Goal: Task Accomplishment & Management: Manage account settings

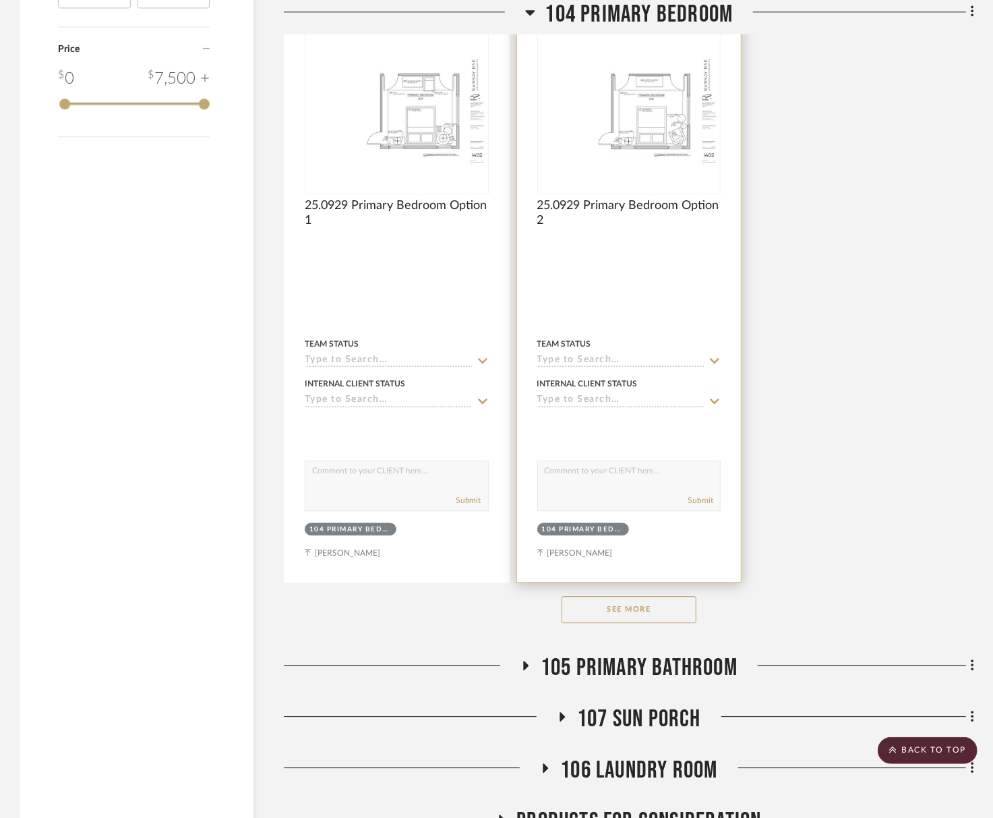
scroll to position [2031, 0]
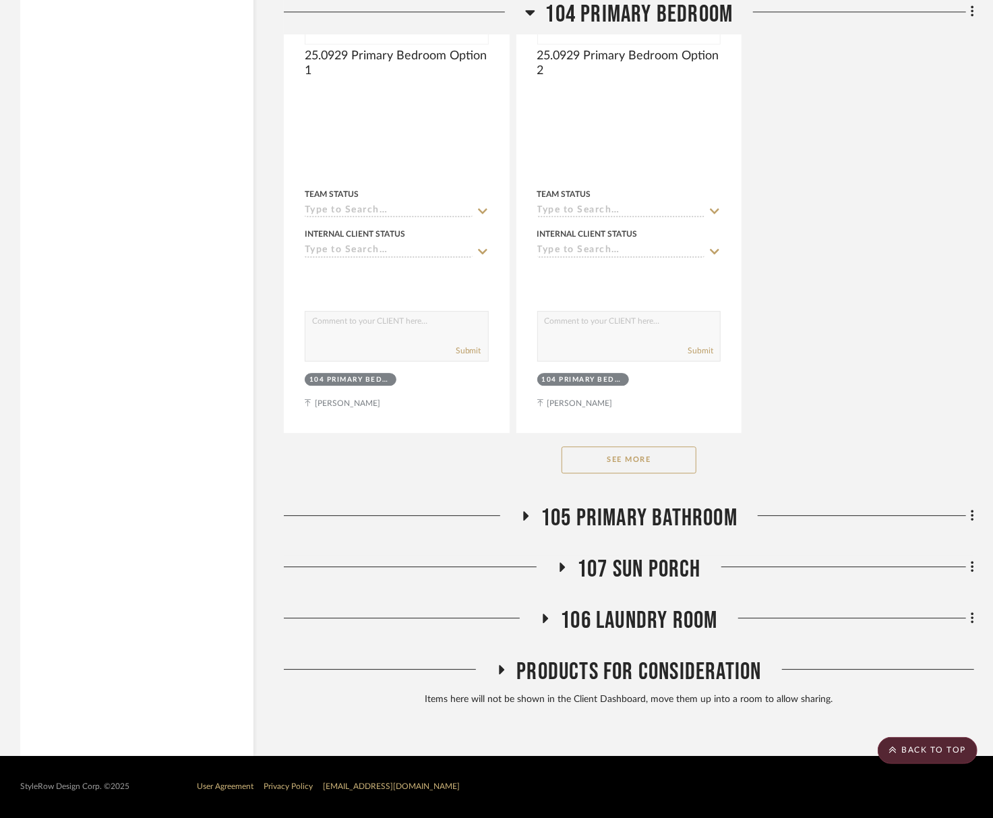
click at [650, 455] on button "See More" at bounding box center [628, 459] width 135 height 27
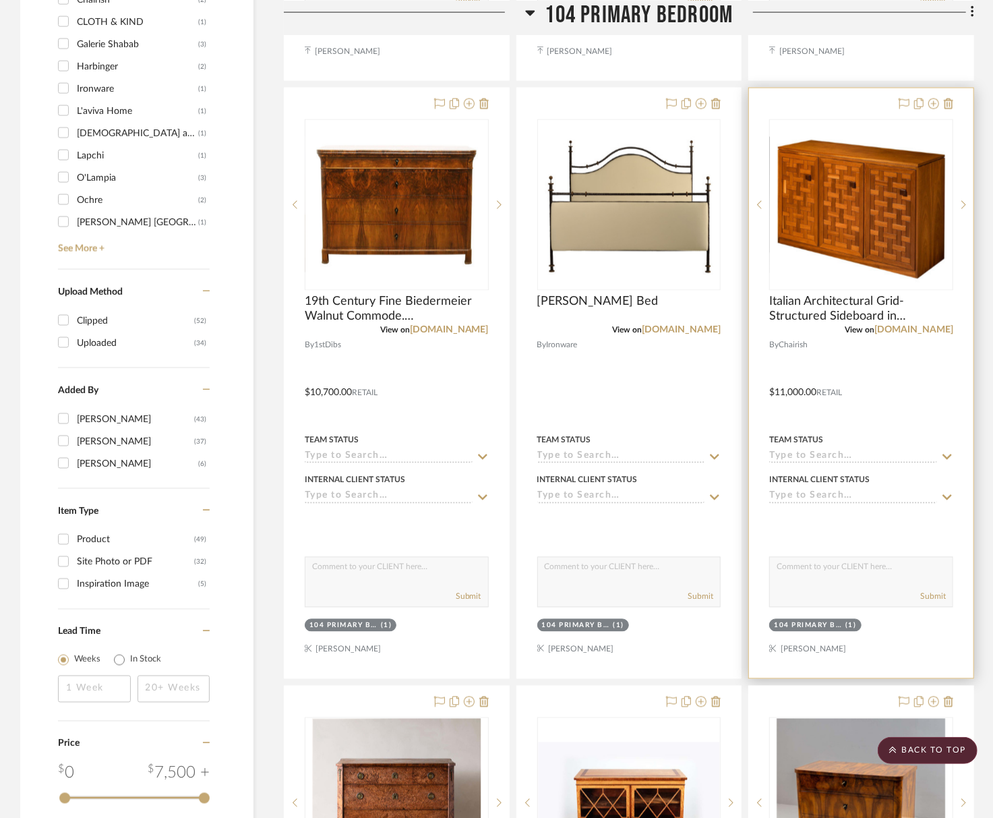
scroll to position [1161, 0]
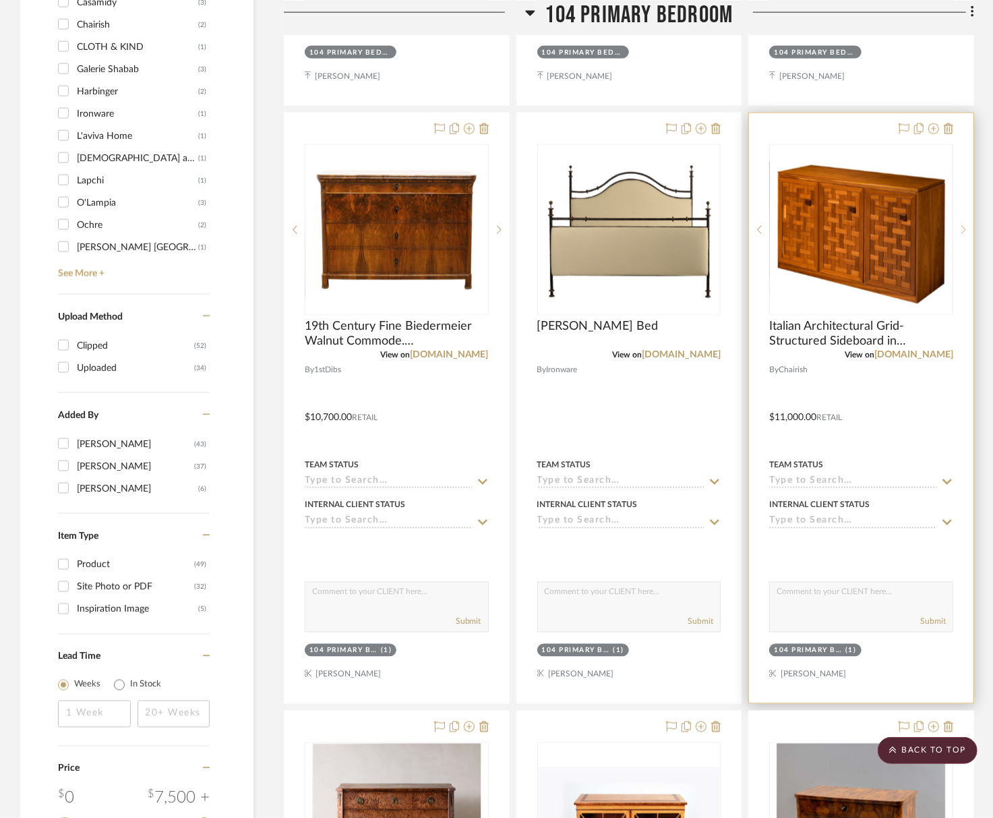
click at [964, 230] on icon at bounding box center [963, 230] width 5 height 8
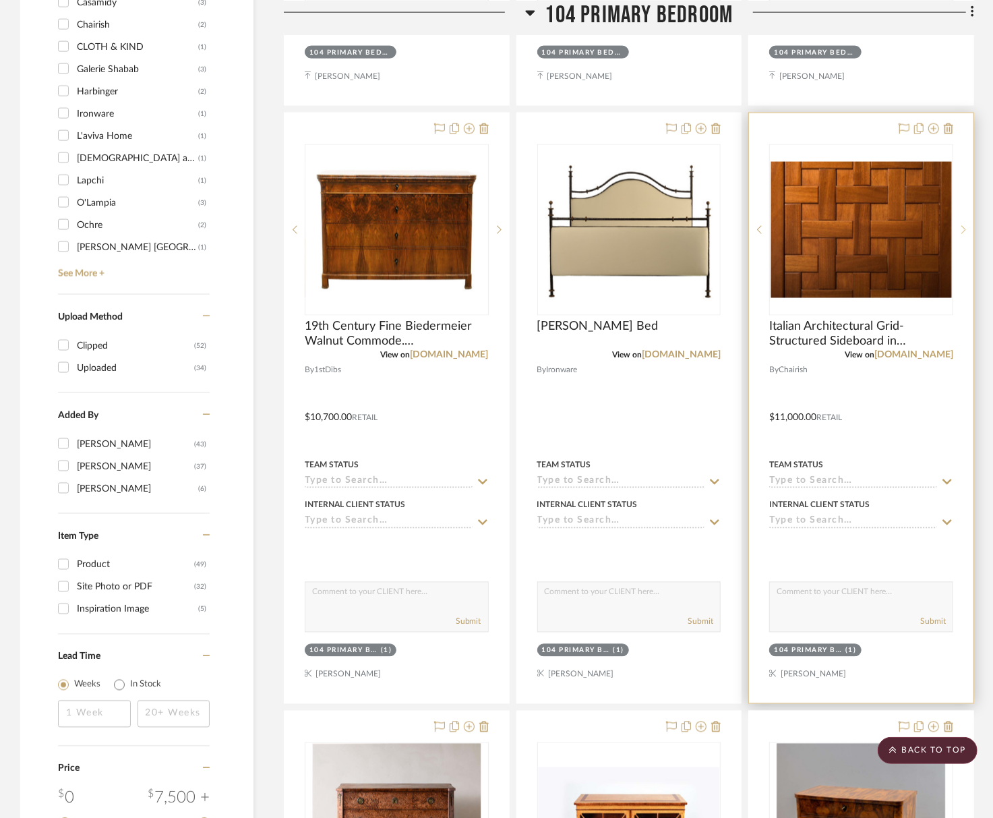
click at [964, 230] on icon at bounding box center [963, 230] width 5 height 8
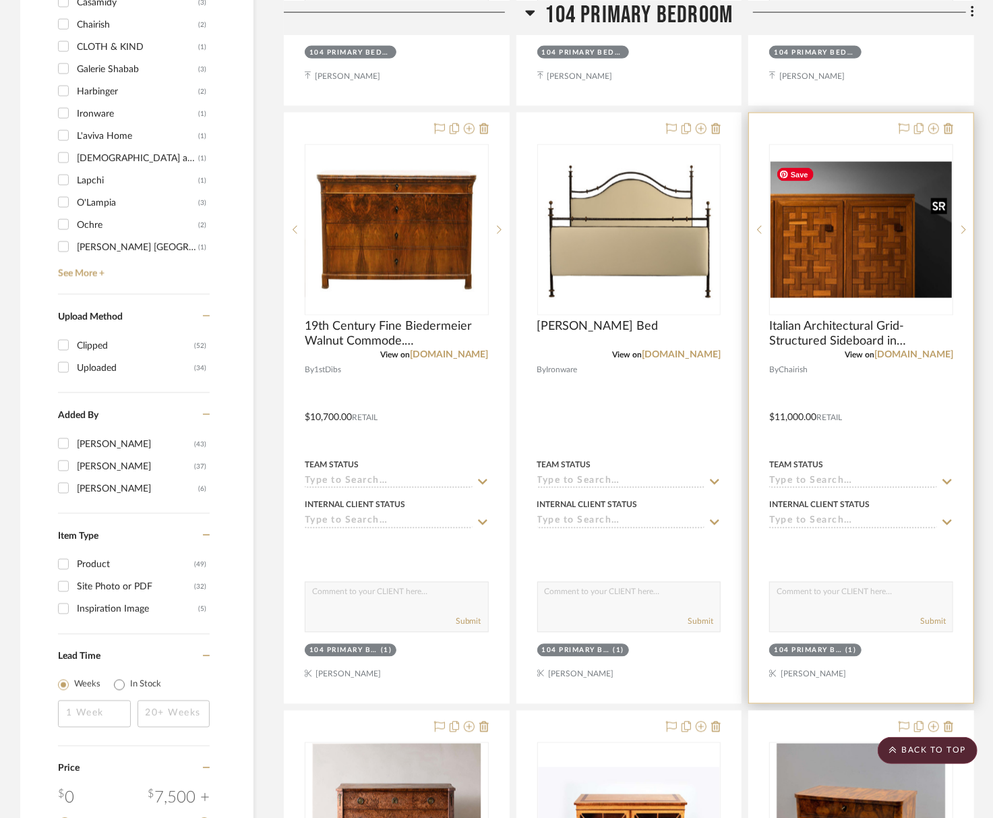
click at [894, 232] on img "2" at bounding box center [860, 230] width 181 height 136
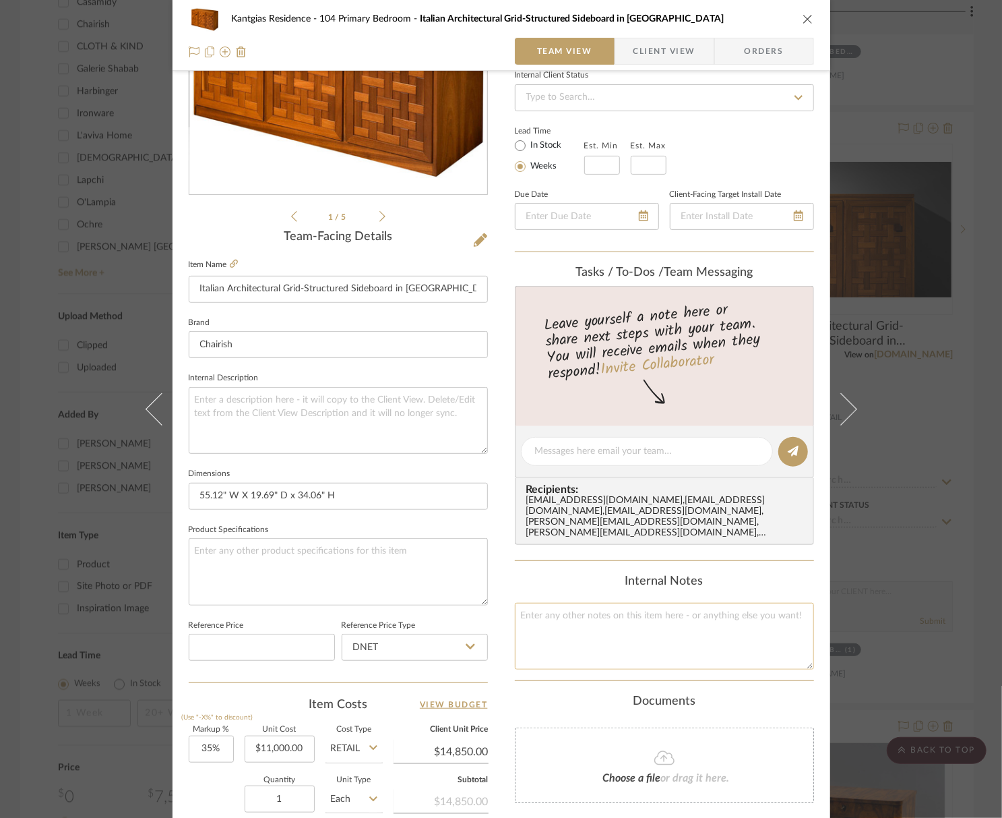
scroll to position [434, 0]
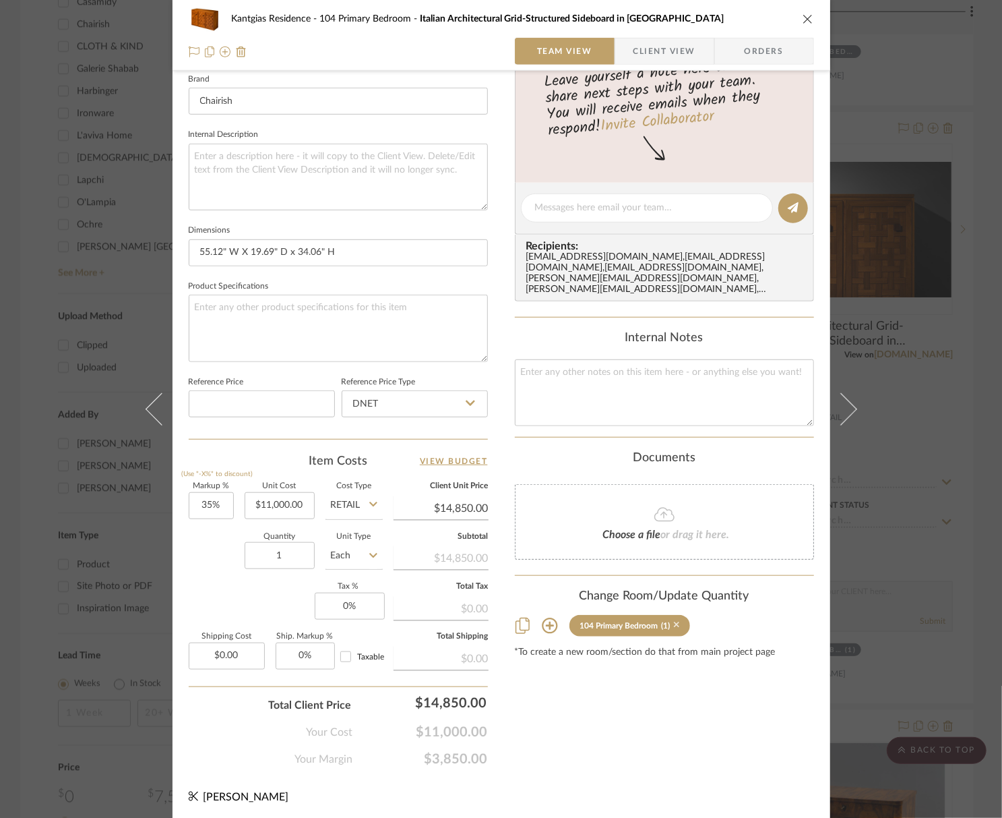
click at [674, 620] on icon at bounding box center [677, 624] width 6 height 9
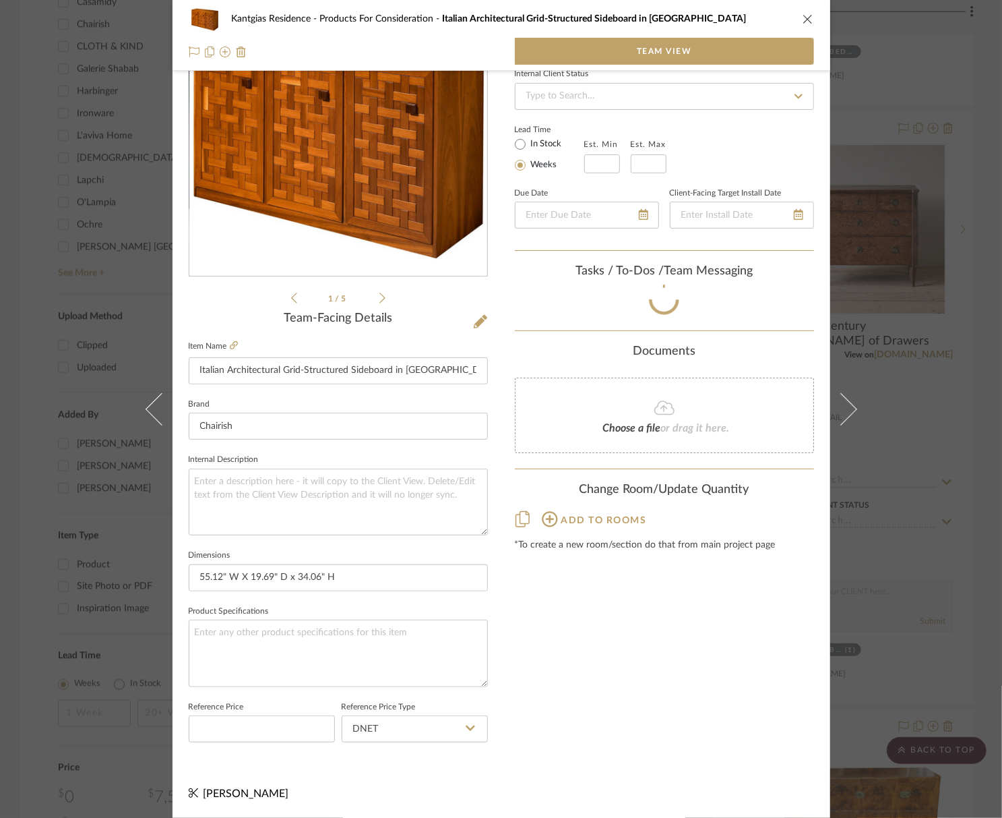
scroll to position [111, 0]
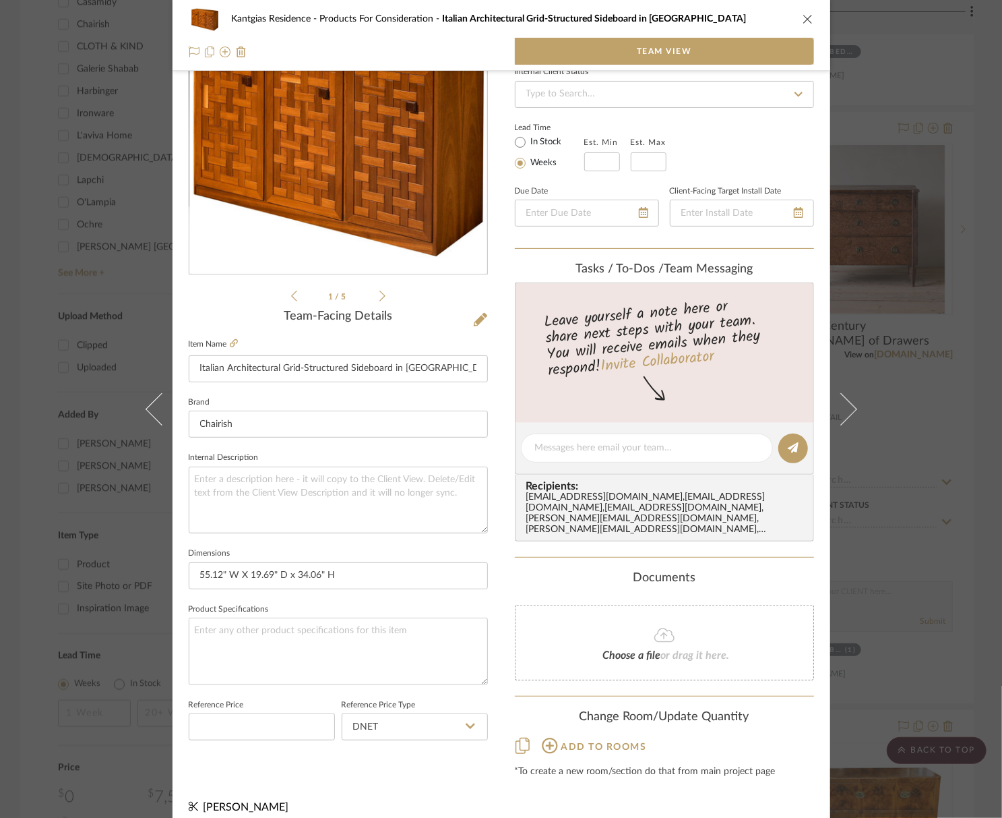
click at [805, 22] on icon "close" at bounding box center [808, 18] width 11 height 11
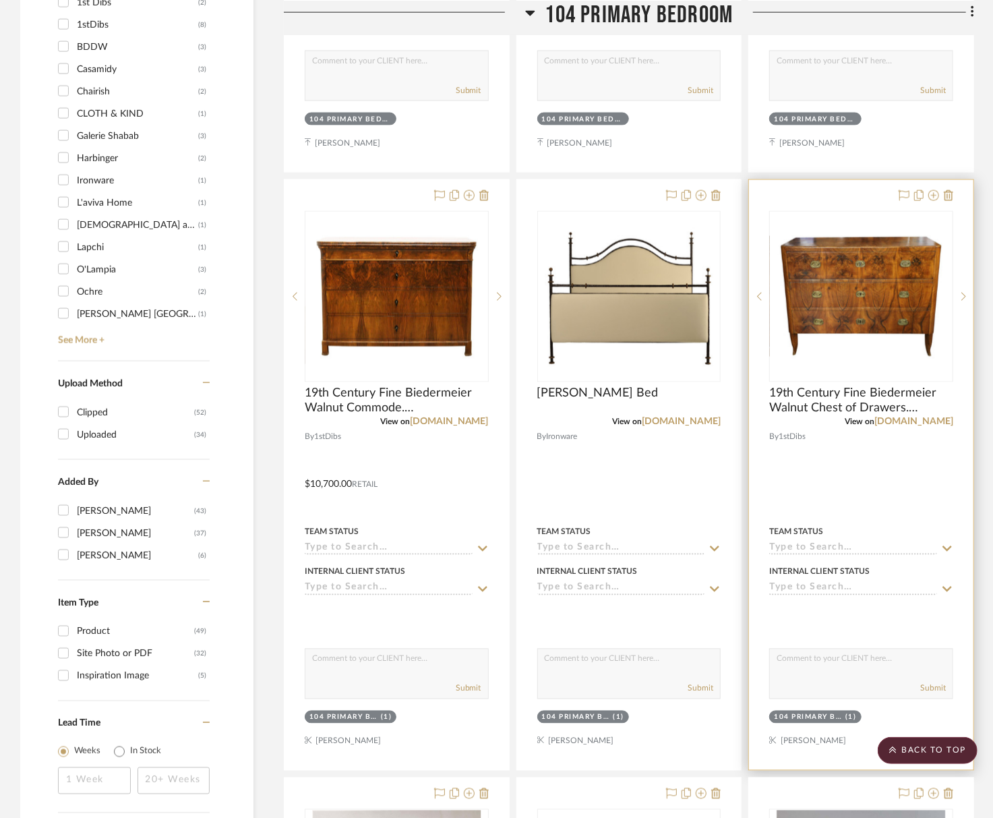
scroll to position [1094, 0]
click at [961, 297] on icon at bounding box center [963, 297] width 5 height 9
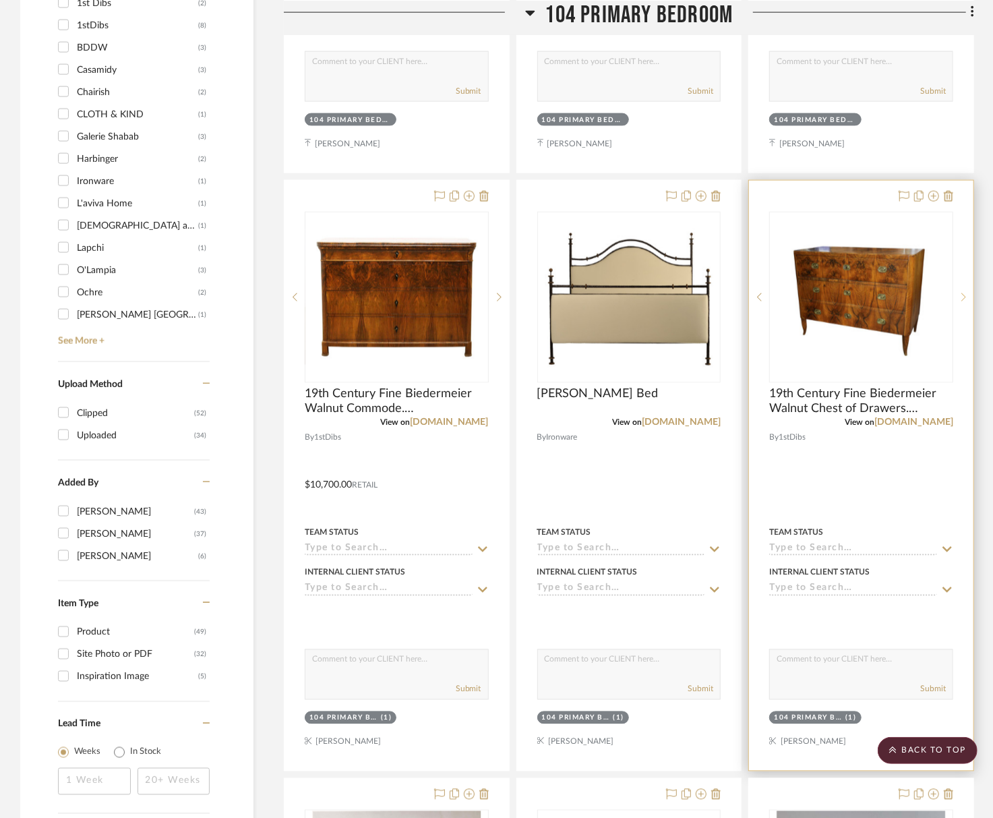
click at [961, 297] on icon at bounding box center [963, 297] width 5 height 9
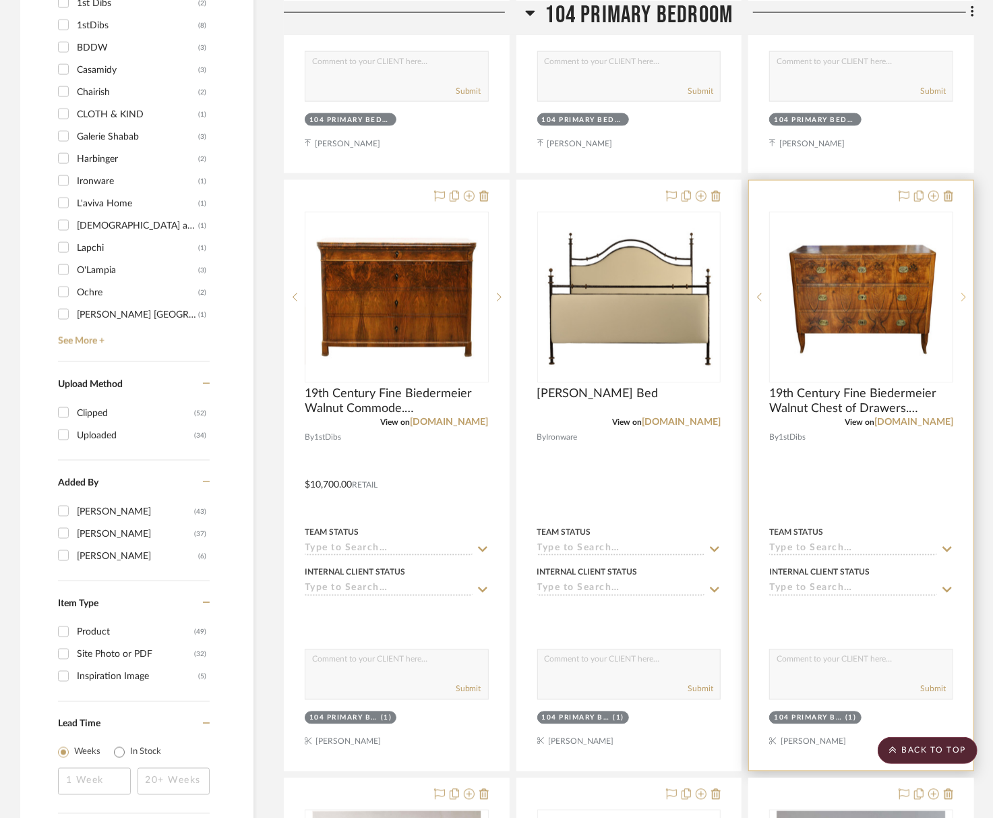
click at [961, 297] on icon at bounding box center [963, 297] width 5 height 9
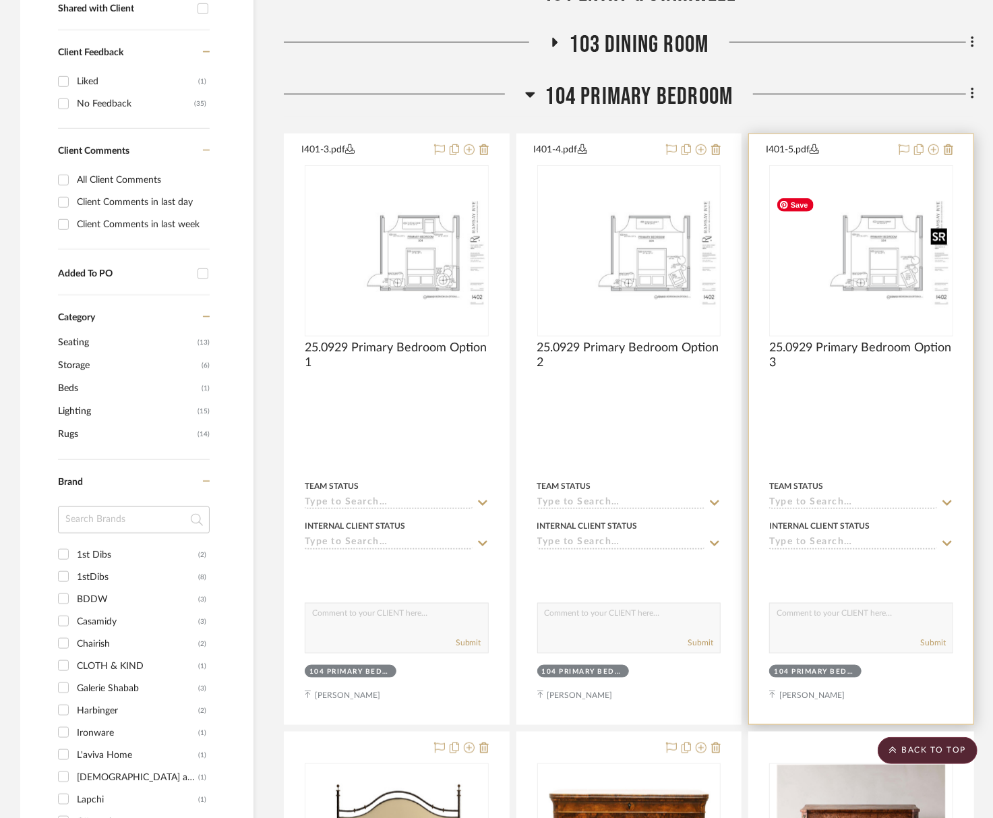
scroll to position [420, 0]
